Goal: Task Accomplishment & Management: Manage account settings

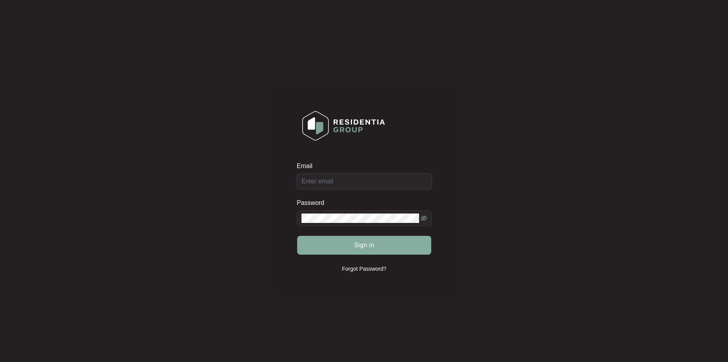
type input "[EMAIL_ADDRESS][DOMAIN_NAME]"
click at [387, 242] on button "Sign in" at bounding box center [364, 245] width 134 height 19
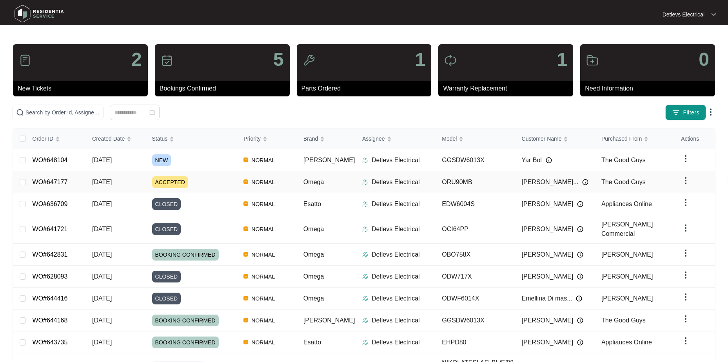
click at [72, 179] on div "Order ID Created Date Status Priority Brand Assignee Model Customer Name Purcha…" at bounding box center [363, 265] width 701 height 272
click at [58, 180] on link "WO#647177" at bounding box center [50, 182] width 35 height 7
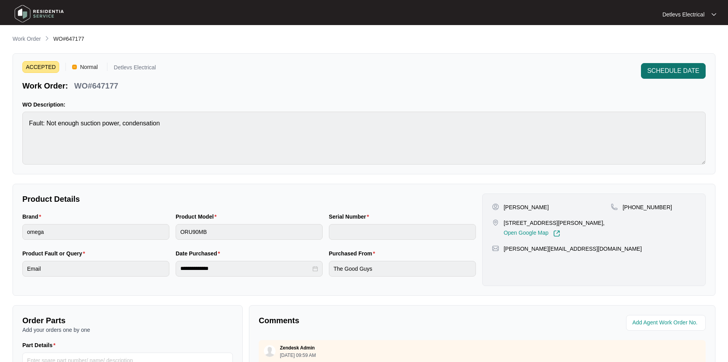
click at [661, 77] on button "SCHEDULE DATE" at bounding box center [673, 71] width 65 height 16
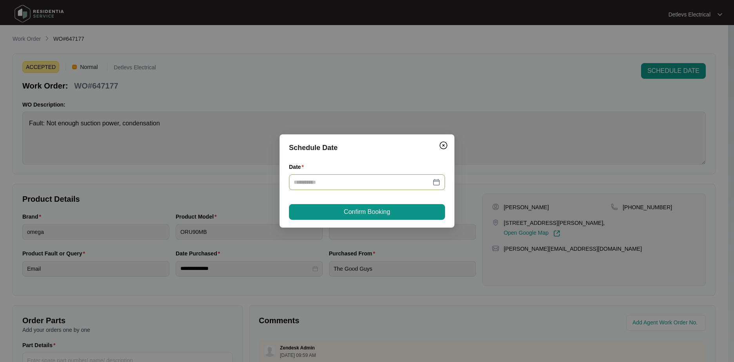
click at [437, 182] on div at bounding box center [367, 182] width 147 height 9
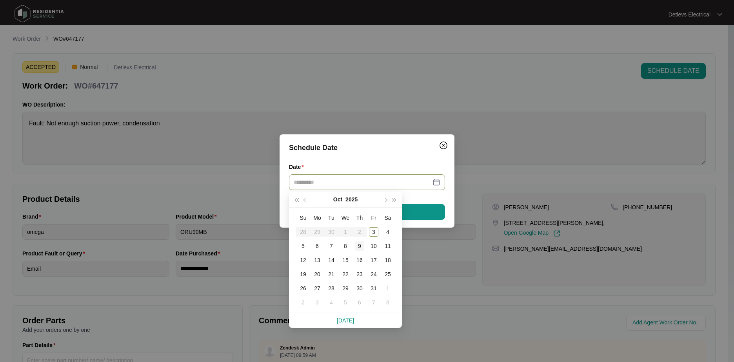
click at [363, 246] on div "9" at bounding box center [359, 245] width 9 height 9
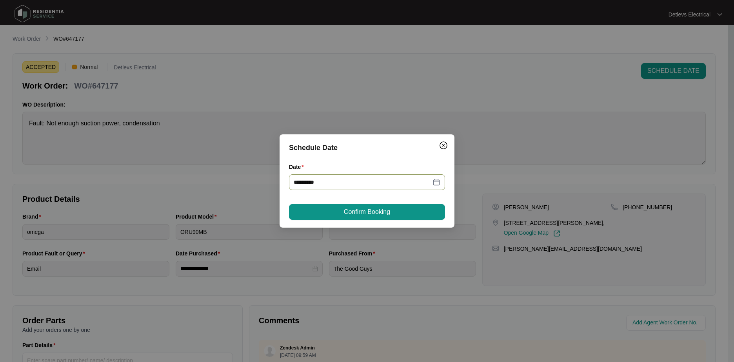
type input "**********"
click at [381, 207] on button "Confirm Booking" at bounding box center [367, 212] width 156 height 16
